Goal: Browse casually

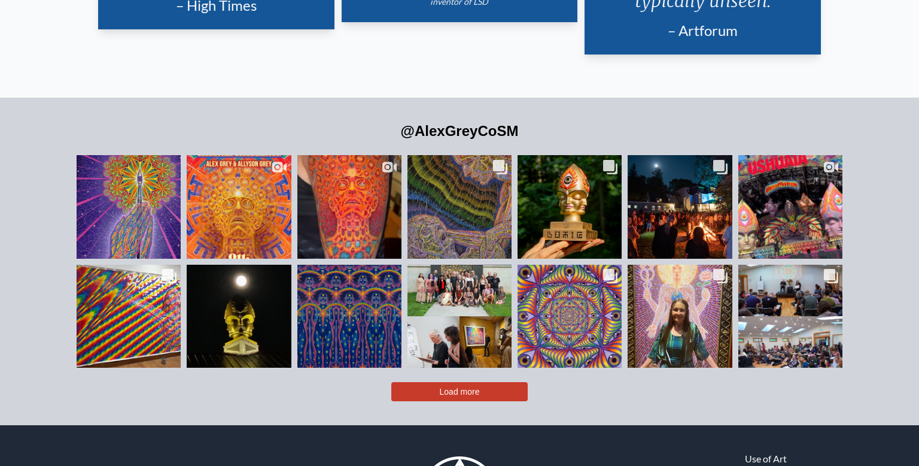
scroll to position [2677, 0]
click at [382, 312] on div "Likes Count 8.4K Comments Count 55 "Angel Brush" portrays an artist’s praying h…" at bounding box center [460, 276] width 766 height 249
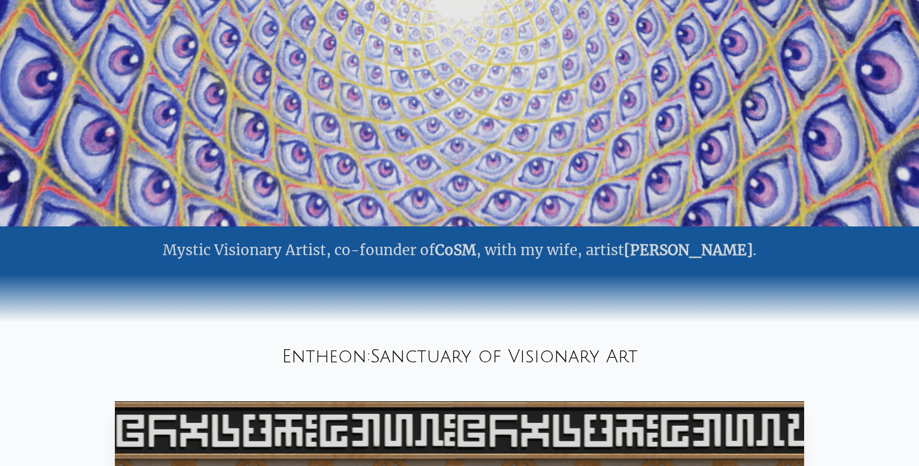
scroll to position [0, 0]
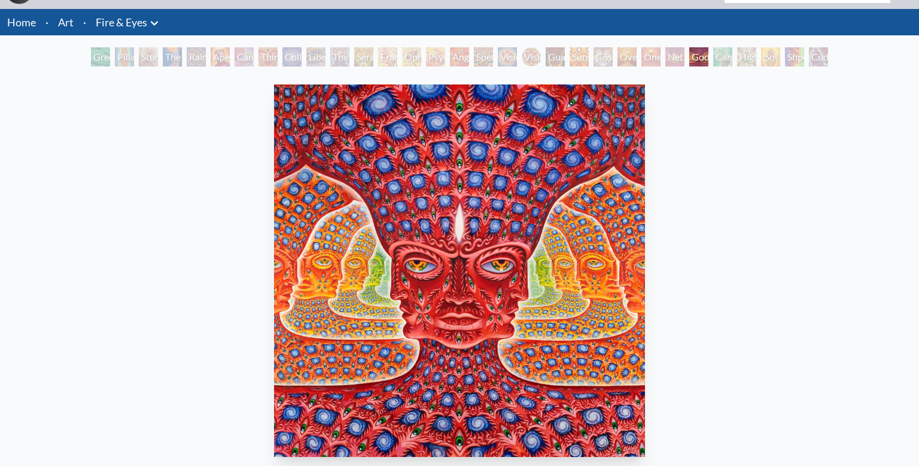
scroll to position [30, 0]
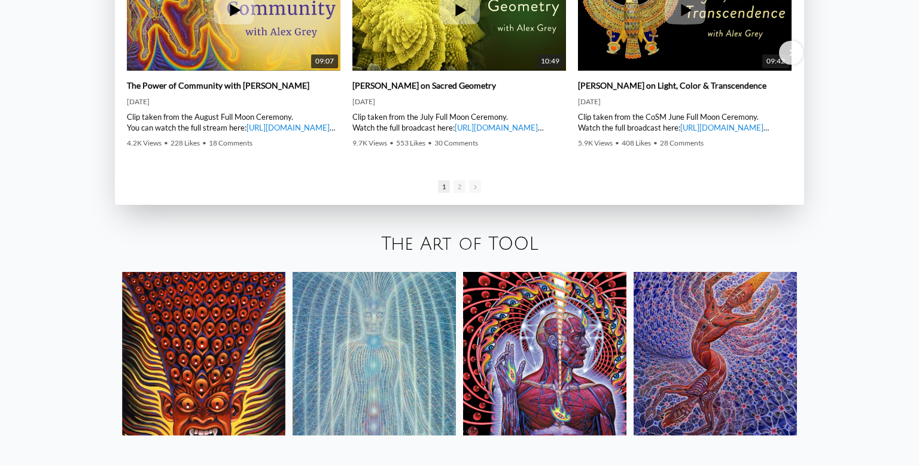
scroll to position [1999, 0]
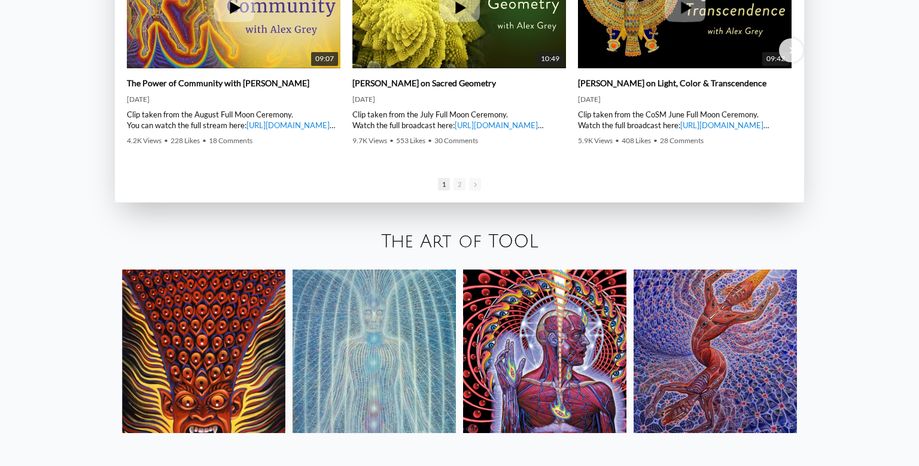
click at [698, 275] on img at bounding box center [715, 350] width 163 height 163
